Goal: Task Accomplishment & Management: Manage account settings

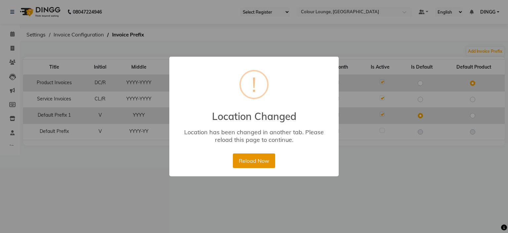
click at [257, 158] on button "Reload Now" at bounding box center [254, 160] width 42 height 15
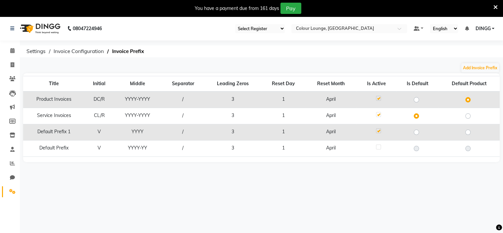
click at [496, 6] on icon at bounding box center [495, 7] width 4 height 6
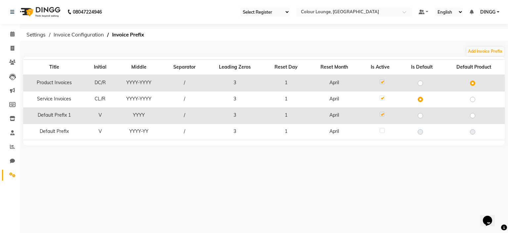
click at [488, 15] on span "DINGG" at bounding box center [487, 12] width 15 height 7
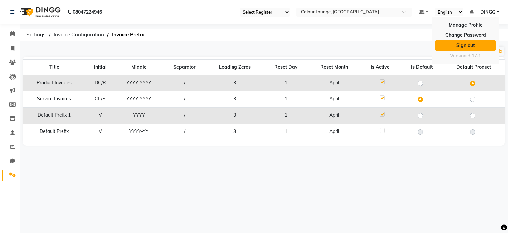
click at [478, 48] on link "Sign out" at bounding box center [465, 45] width 61 height 10
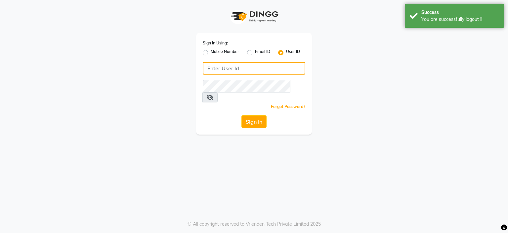
type input "8275302900"
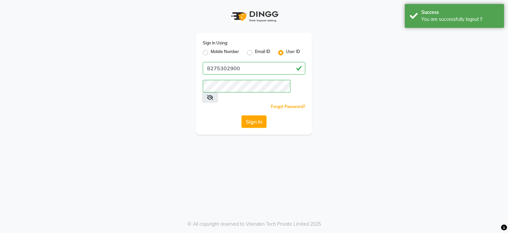
click at [220, 54] on label "Mobile Number" at bounding box center [225, 53] width 28 height 8
click at [215, 53] on input "Mobile Number" at bounding box center [213, 51] width 4 height 4
radio input "true"
radio input "false"
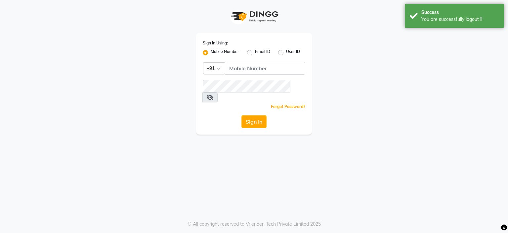
click at [286, 53] on label "User ID" at bounding box center [293, 53] width 14 height 8
click at [286, 53] on input "User ID" at bounding box center [288, 51] width 4 height 4
radio input "true"
click at [278, 60] on div "Sign In Using: Mobile Number Email ID User ID Remember me Forgot Password? Sign…" at bounding box center [254, 84] width 116 height 102
click at [228, 55] on label "Mobile Number" at bounding box center [225, 53] width 28 height 8
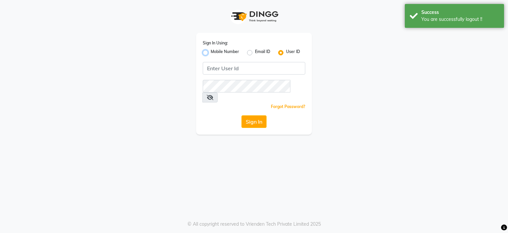
click at [215, 53] on input "Mobile Number" at bounding box center [213, 51] width 4 height 4
radio input "true"
radio input "false"
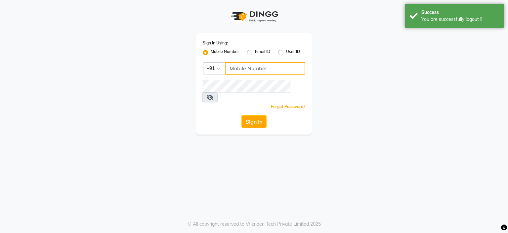
click at [242, 73] on input "Username" at bounding box center [265, 68] width 80 height 13
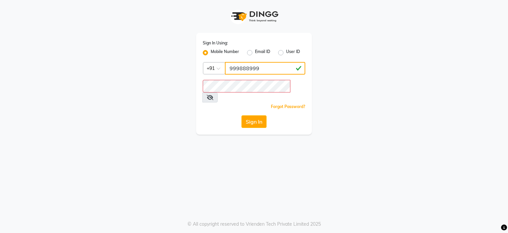
click at [264, 66] on input "999888999" at bounding box center [265, 68] width 80 height 13
type input "9998889999"
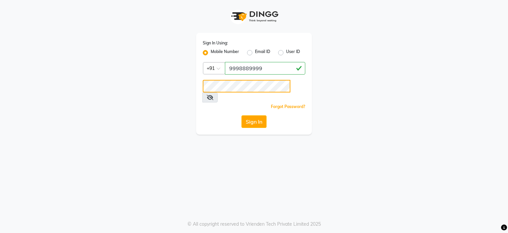
click at [241, 115] on button "Sign In" at bounding box center [253, 121] width 25 height 13
